Goal: Check status: Check status

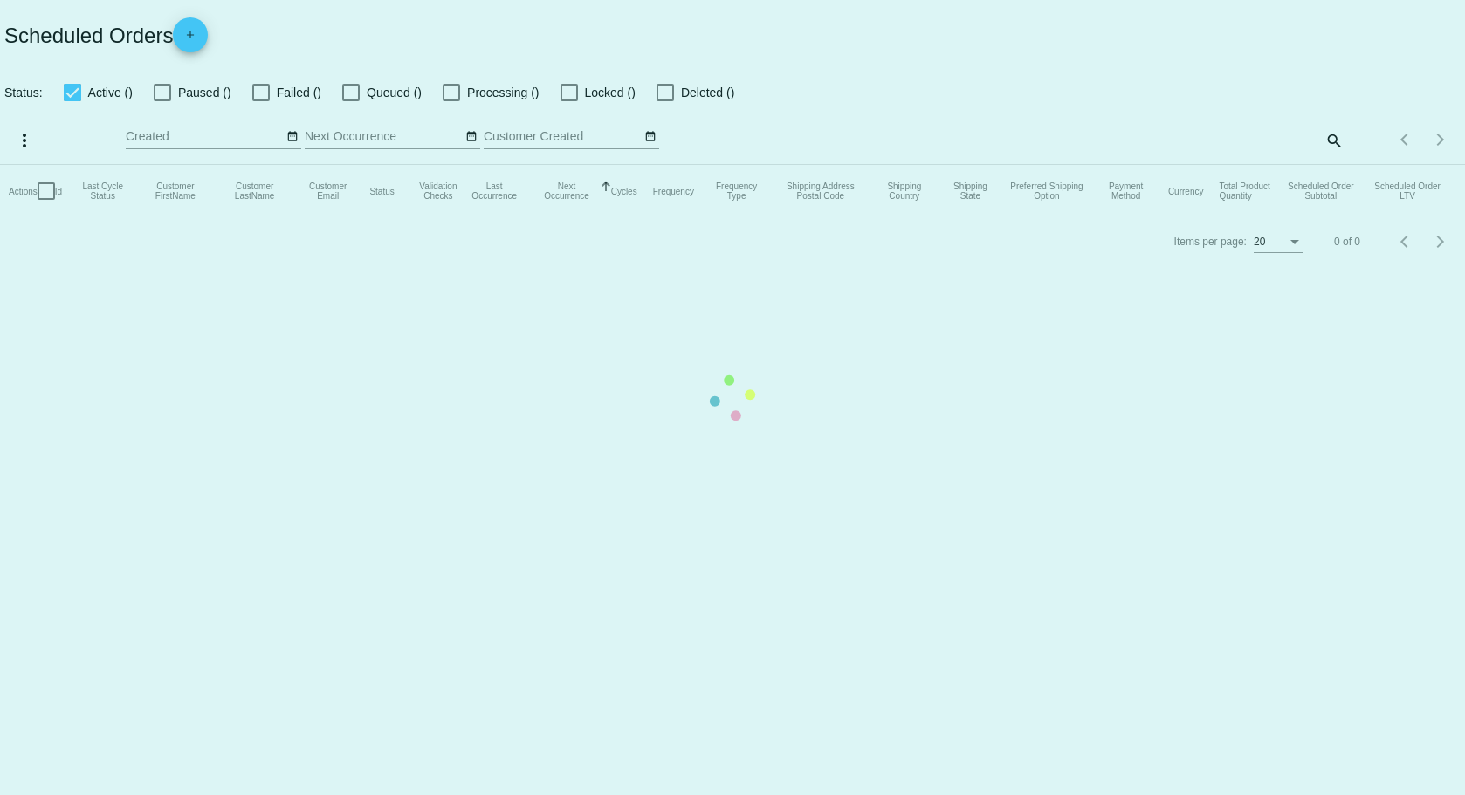
checkbox input "true"
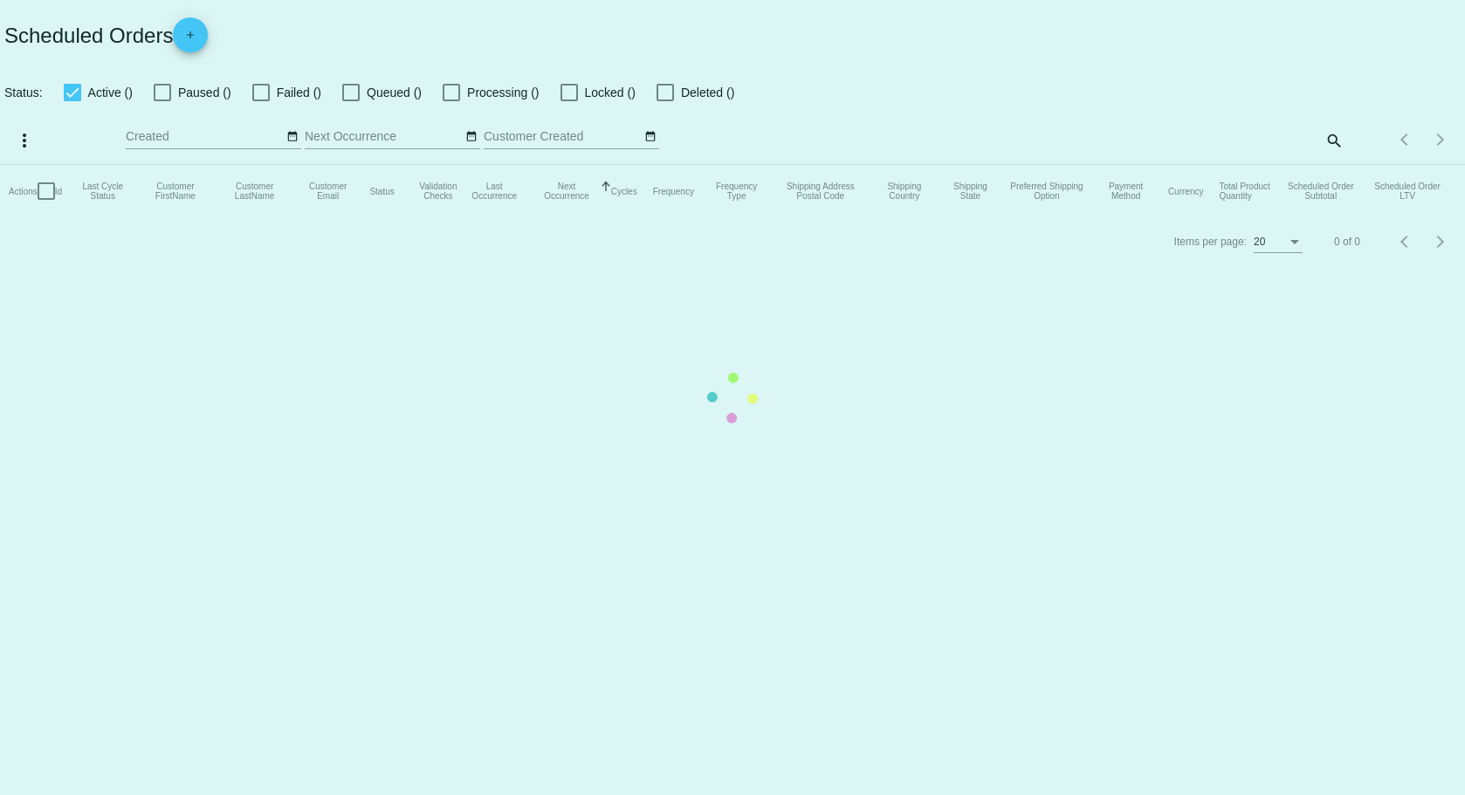
checkbox input "true"
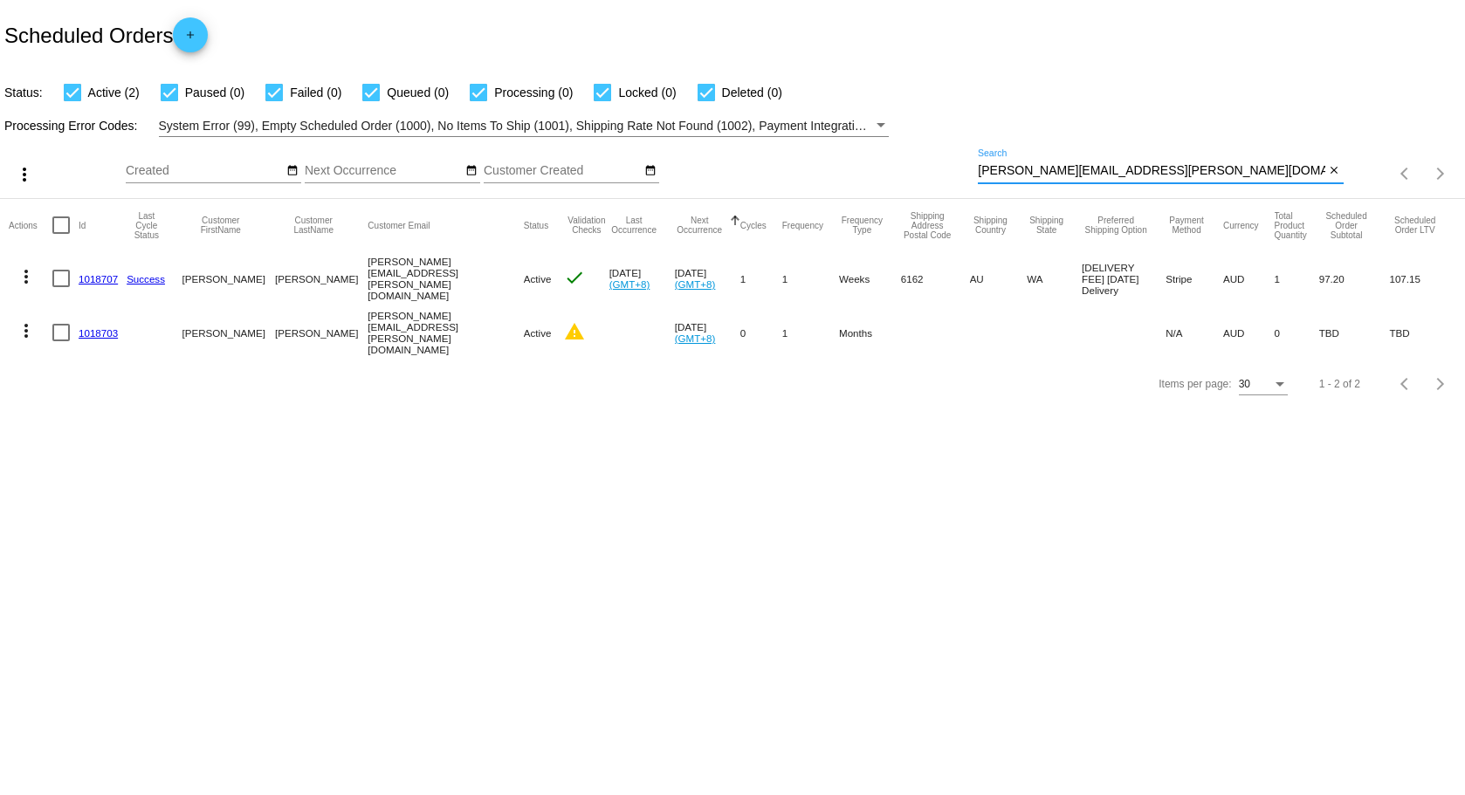
drag, startPoint x: 1158, startPoint y: 171, endPoint x: 820, endPoint y: 190, distance: 339.2
click at [820, 190] on div "more_vert Sep Jan Feb Mar [DATE]" at bounding box center [732, 168] width 1465 height 62
paste input "[EMAIL_ADDRESS][DOMAIN_NAME]"
type input "[EMAIL_ADDRESS][DOMAIN_NAME]"
